Goal: Transaction & Acquisition: Subscribe to service/newsletter

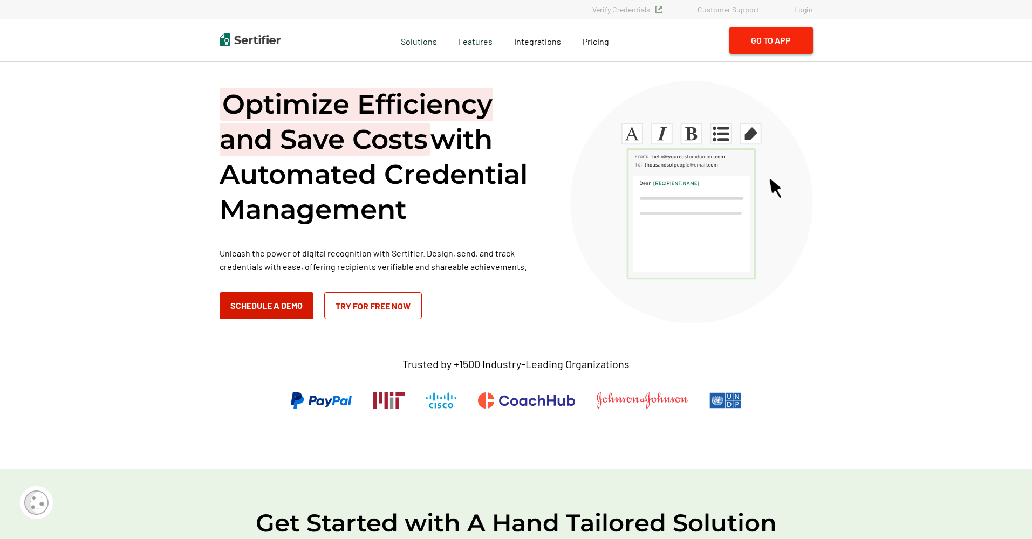
click at [760, 44] on button "Go to App" at bounding box center [771, 40] width 84 height 27
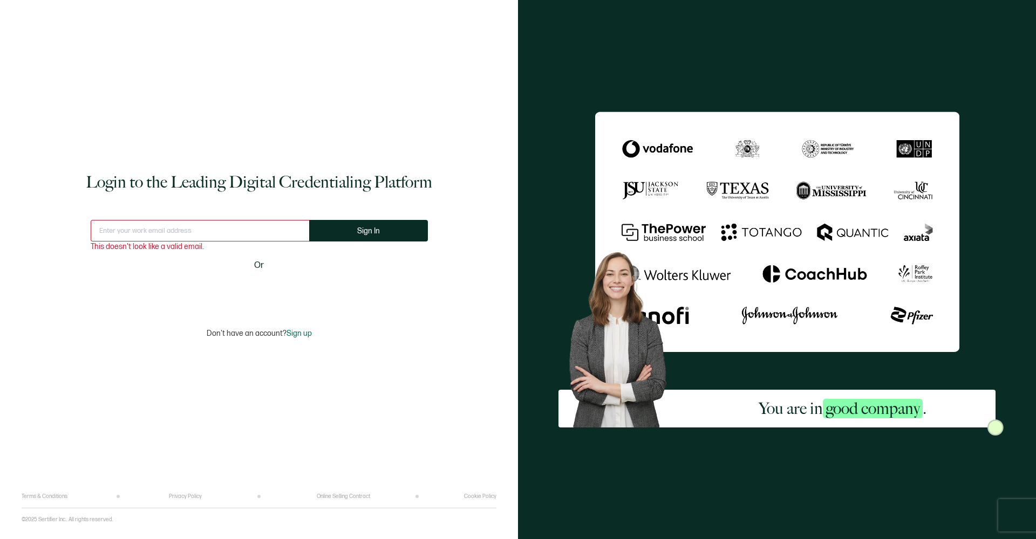
click at [477, 334] on div "Login to the Leading Digital Credentialing Platform This doesn't look like a va…" at bounding box center [259, 254] width 475 height 477
click at [295, 333] on span "Sign up" at bounding box center [298, 333] width 25 height 9
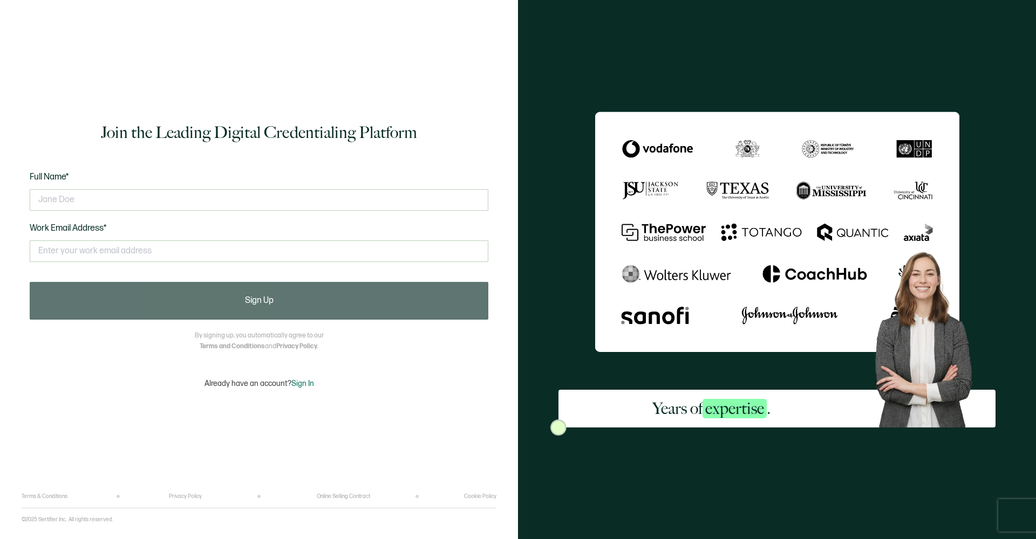
click at [402, 134] on h1 "Join the Leading Digital Credentialing Platform" at bounding box center [259, 133] width 316 height 22
click at [348, 136] on h1 "Join the Leading Digital Credentialing Platform" at bounding box center [259, 133] width 316 height 22
click at [416, 134] on h1 "Join the Leading Digital Credentialing Platform" at bounding box center [259, 133] width 316 height 22
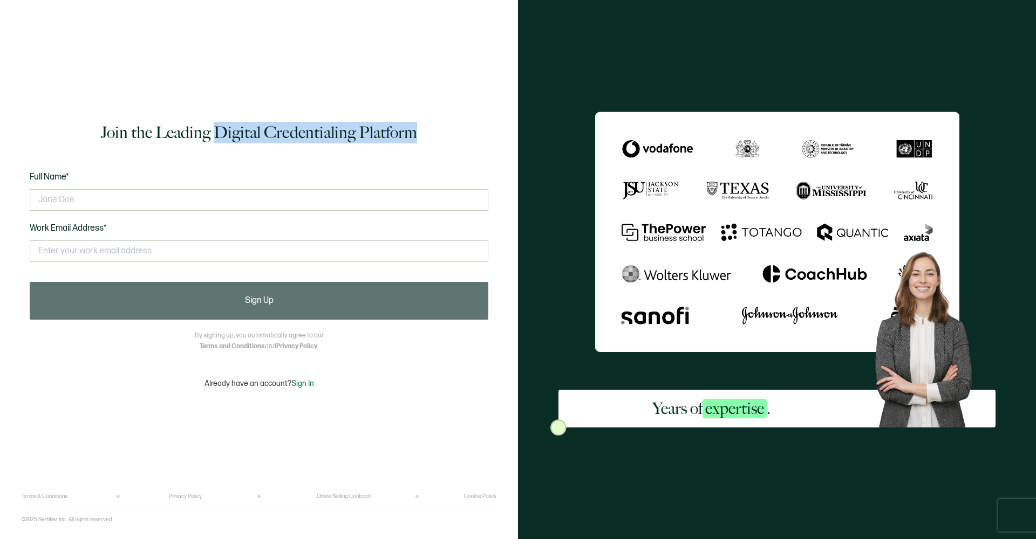
drag, startPoint x: 416, startPoint y: 134, endPoint x: 219, endPoint y: 139, distance: 197.5
click at [218, 139] on h1 "Join the Leading Digital Credentialing Platform" at bounding box center [259, 133] width 316 height 22
click at [277, 129] on h1 "Join the Leading Digital Credentialing Platform" at bounding box center [259, 133] width 316 height 22
